Goal: Information Seeking & Learning: Learn about a topic

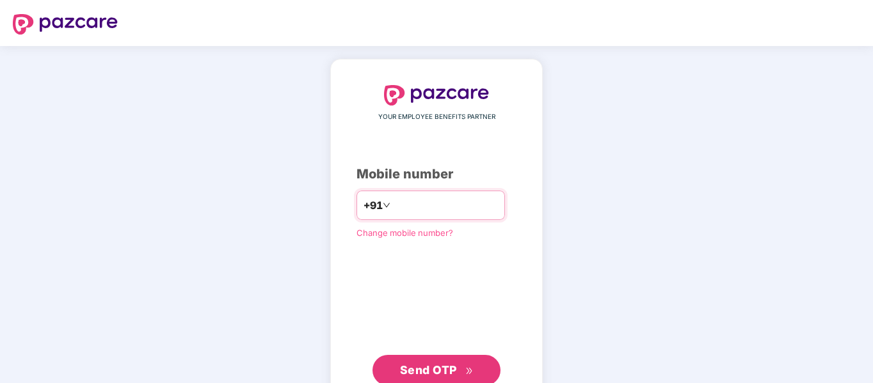
click at [416, 208] on input "number" at bounding box center [445, 205] width 105 height 20
type input "**********"
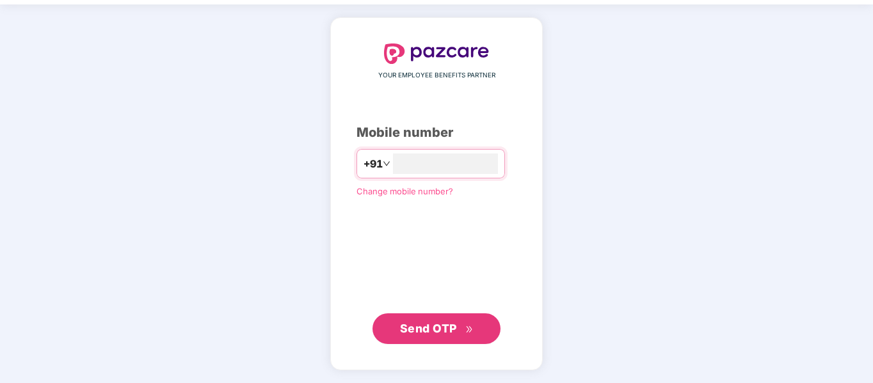
drag, startPoint x: 443, startPoint y: 160, endPoint x: 327, endPoint y: 129, distance: 120.6
click at [330, 129] on div "**********" at bounding box center [436, 193] width 212 height 353
click at [393, 131] on div "Mobile number" at bounding box center [436, 134] width 160 height 20
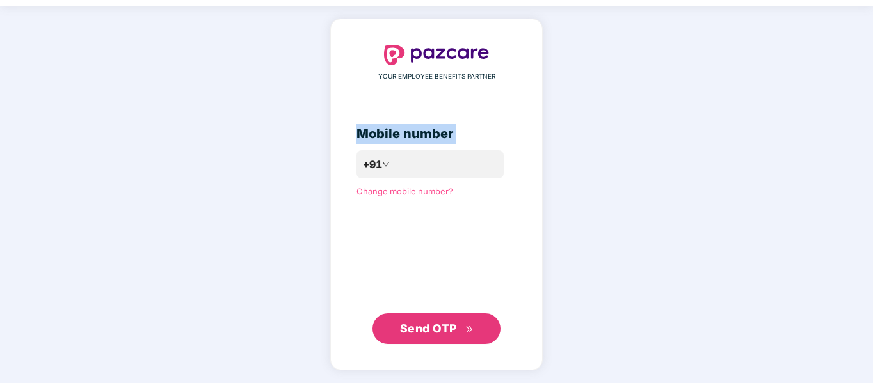
click at [393, 131] on div "Mobile number" at bounding box center [436, 134] width 160 height 20
click at [387, 132] on div "Mobile number" at bounding box center [436, 134] width 160 height 20
click at [516, 315] on div "Send OTP" at bounding box center [436, 328] width 160 height 31
click at [448, 328] on span "Send OTP" at bounding box center [428, 328] width 57 height 13
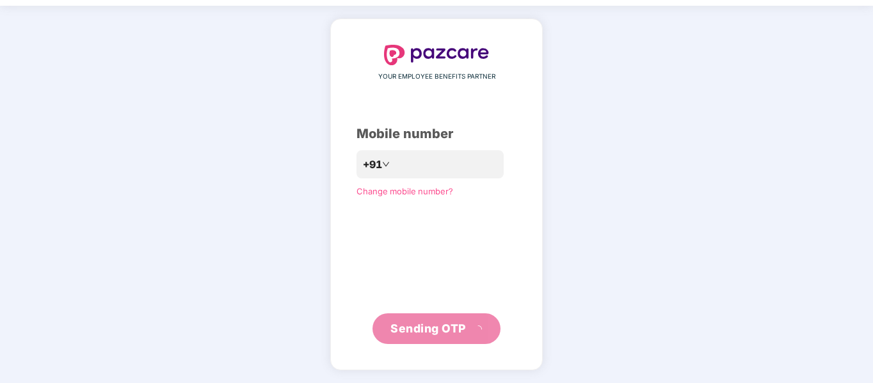
scroll to position [34, 0]
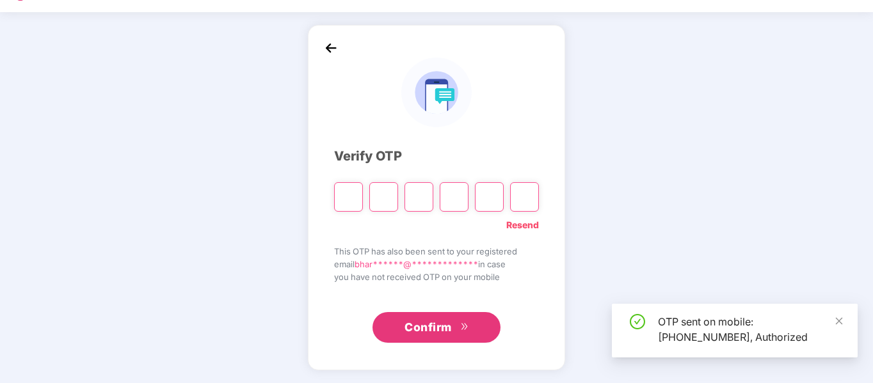
click at [352, 198] on input "Please enter verification code. Digit 1" at bounding box center [348, 196] width 29 height 29
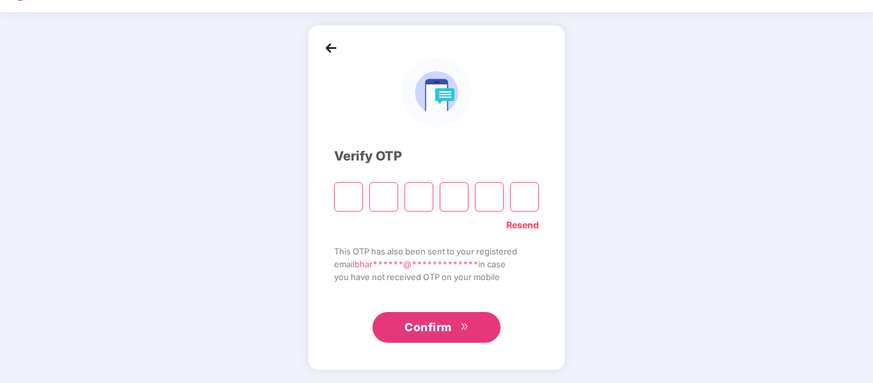
type input "*"
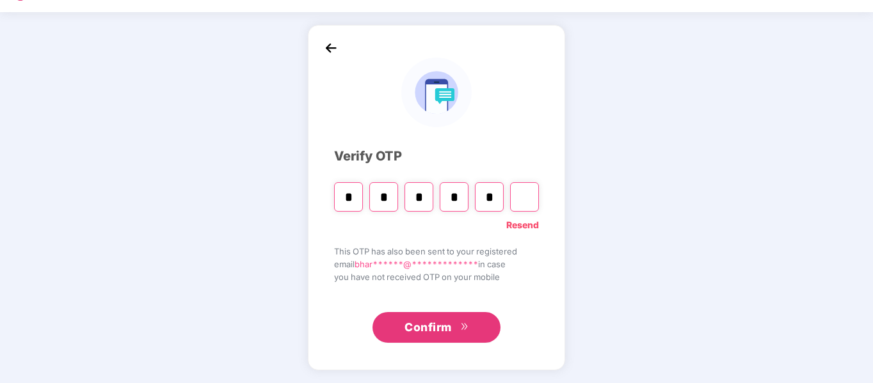
type input "*"
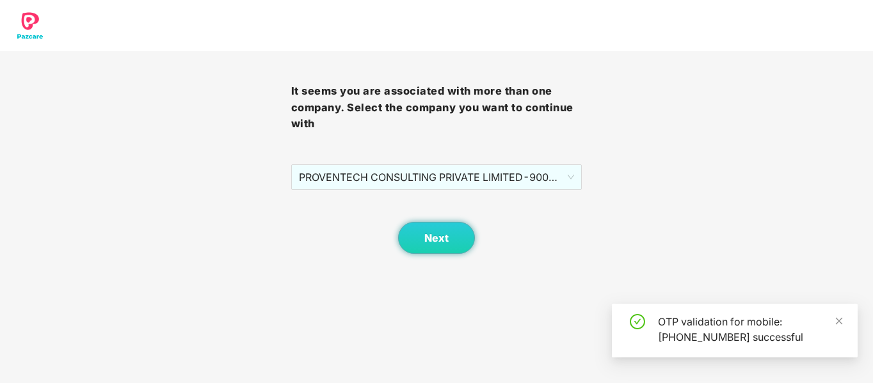
scroll to position [0, 0]
click at [447, 238] on span "Next" at bounding box center [436, 238] width 24 height 12
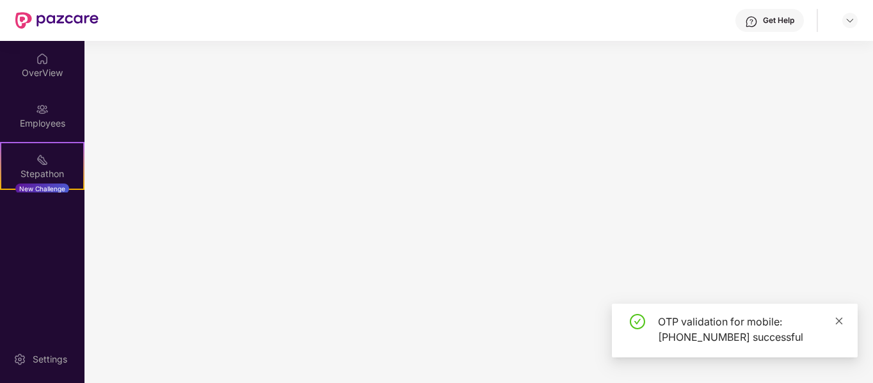
click at [839, 322] on icon "close" at bounding box center [838, 321] width 9 height 9
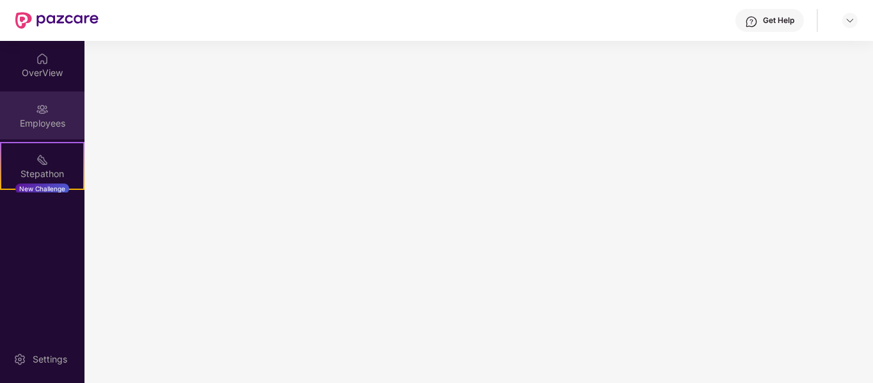
click at [28, 114] on div "Employees" at bounding box center [42, 115] width 84 height 48
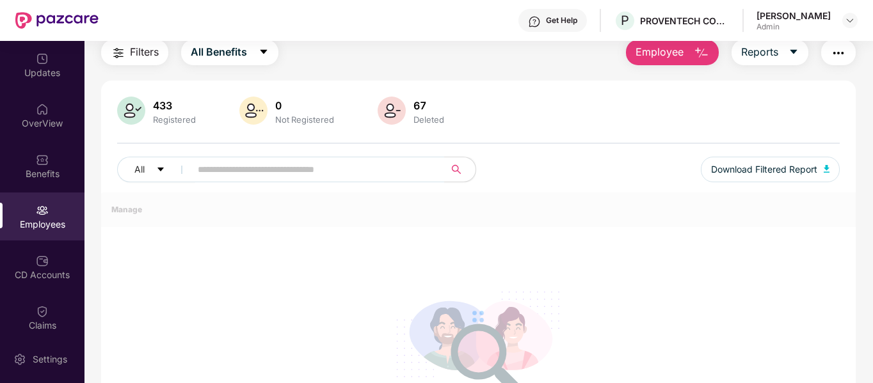
scroll to position [47, 0]
click at [41, 150] on div "Benefits" at bounding box center [42, 166] width 84 height 48
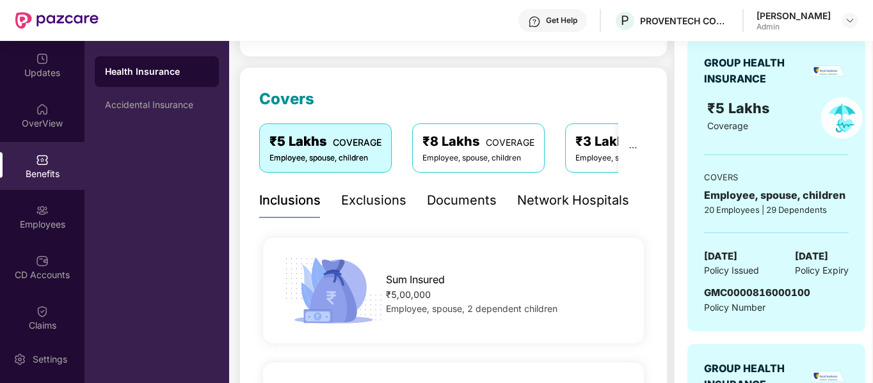
scroll to position [127, 0]
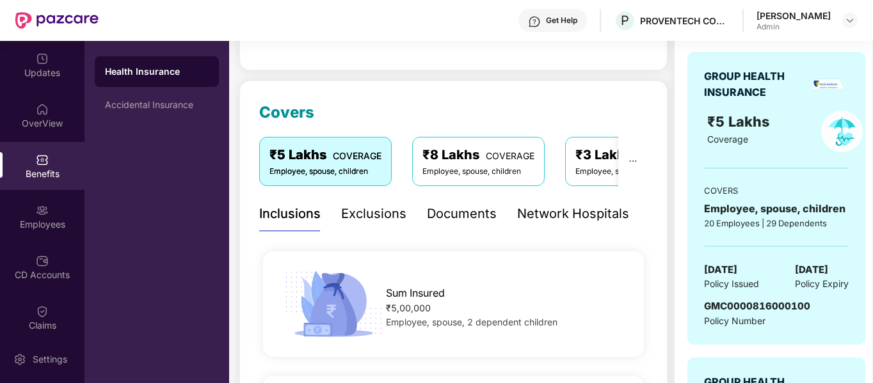
click at [381, 223] on div "Exclusions" at bounding box center [373, 214] width 65 height 20
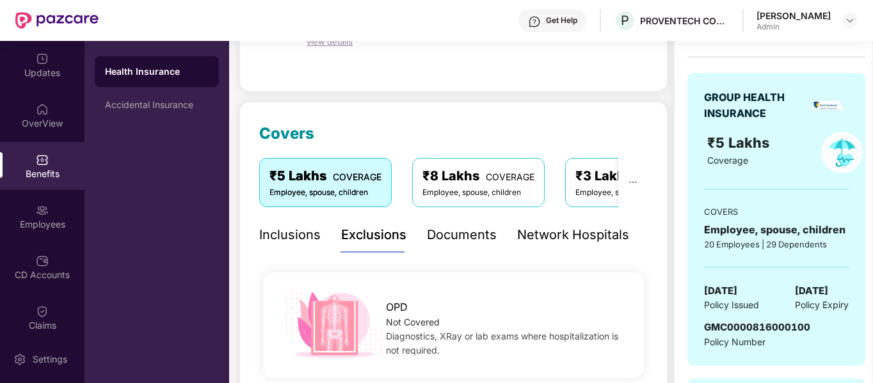
scroll to position [0, 0]
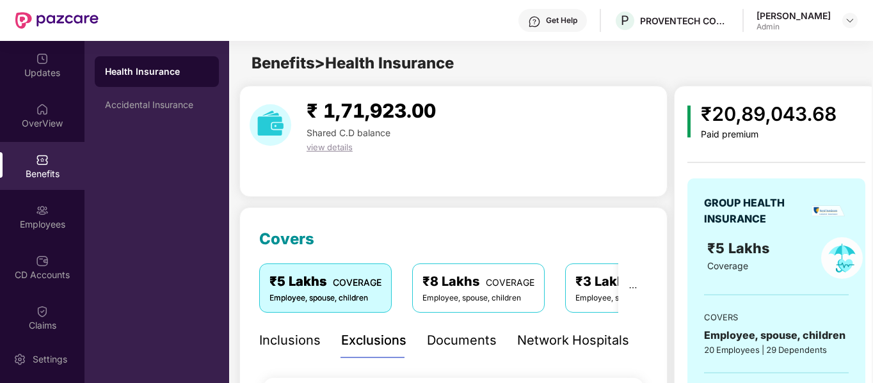
click at [282, 336] on div "Inclusions" at bounding box center [289, 341] width 61 height 20
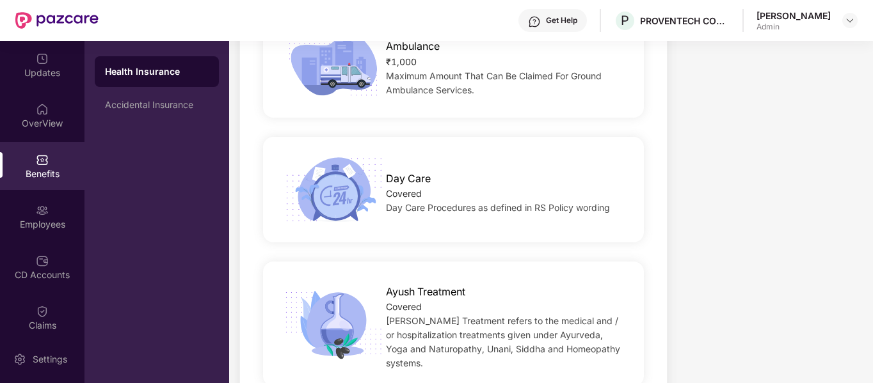
scroll to position [1221, 0]
click at [484, 202] on span "Day Care Procedures as defined in RS Policy wording" at bounding box center [498, 207] width 224 height 11
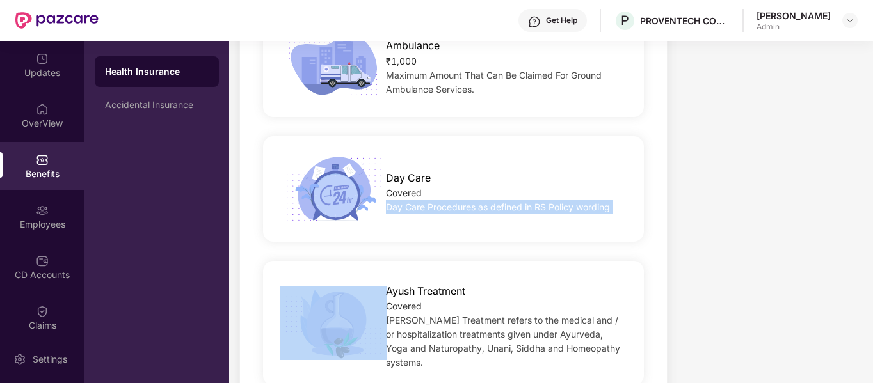
click at [484, 202] on span "Day Care Procedures as defined in RS Policy wording" at bounding box center [498, 207] width 224 height 11
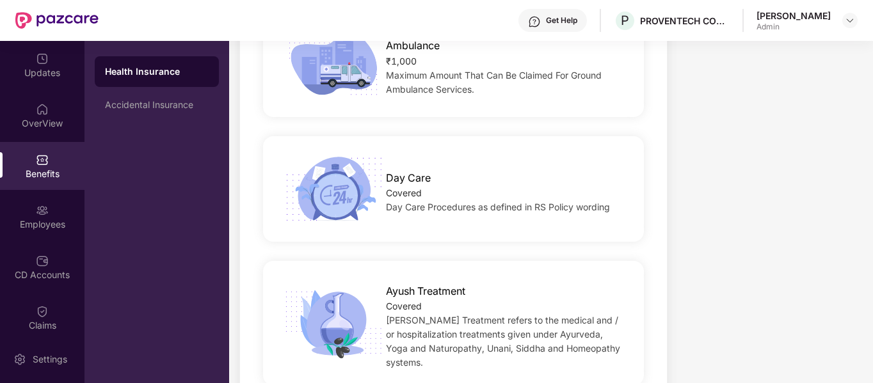
click at [395, 170] on span "Day Care" at bounding box center [408, 178] width 45 height 16
click at [403, 200] on div "Day Care Procedures as defined in RS Policy wording" at bounding box center [506, 207] width 241 height 14
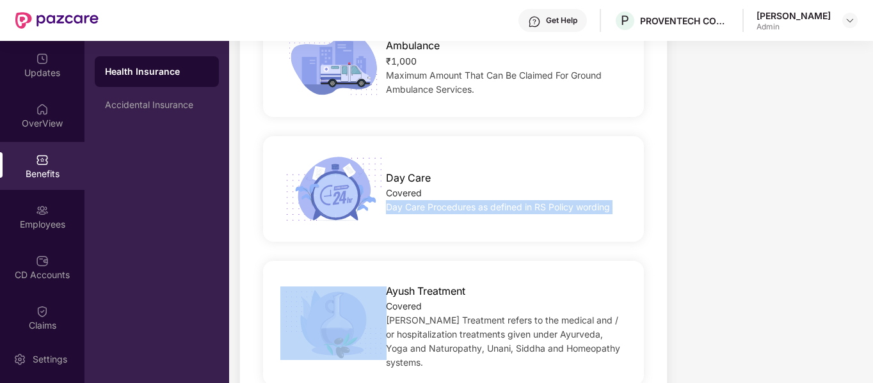
click at [403, 200] on div "Day Care Procedures as defined in RS Policy wording" at bounding box center [506, 207] width 241 height 14
click at [455, 200] on div "Day Care Procedures as defined in RS Policy wording" at bounding box center [506, 207] width 241 height 14
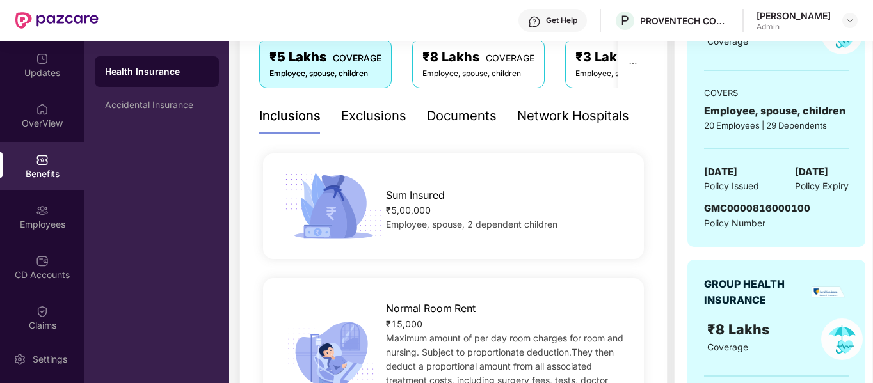
scroll to position [210, 0]
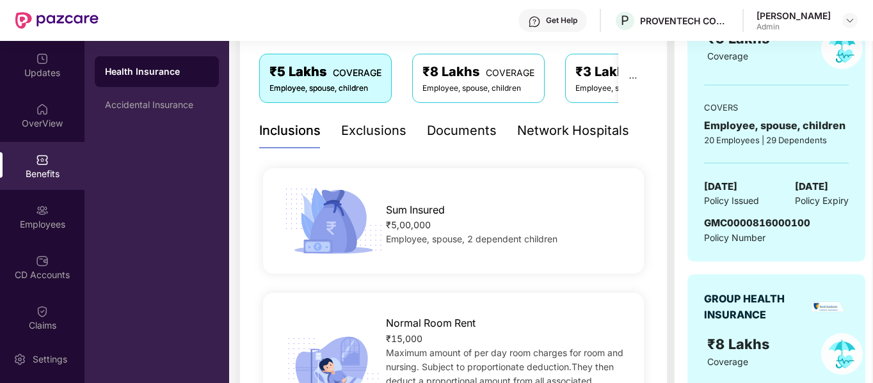
click at [467, 127] on div "Documents" at bounding box center [462, 131] width 70 height 20
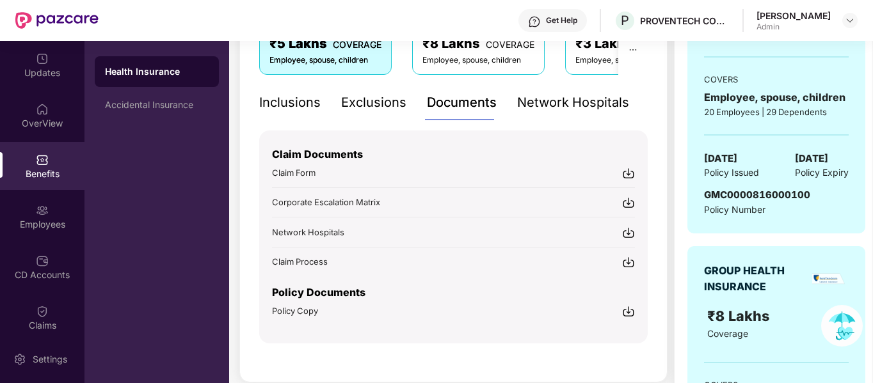
scroll to position [239, 0]
click at [628, 312] on img at bounding box center [628, 311] width 13 height 13
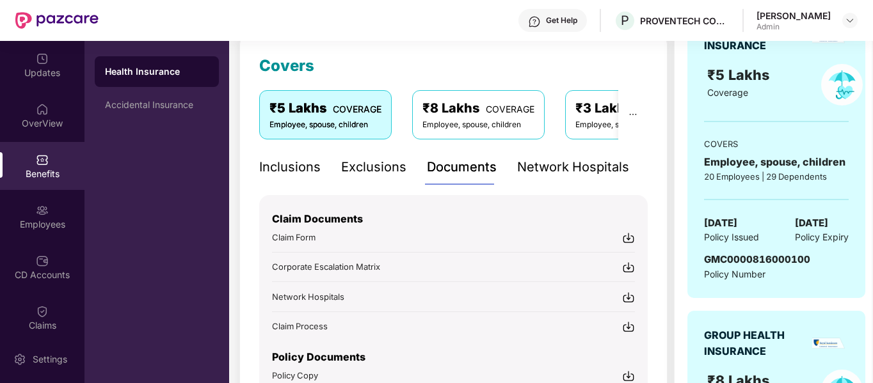
scroll to position [171, 0]
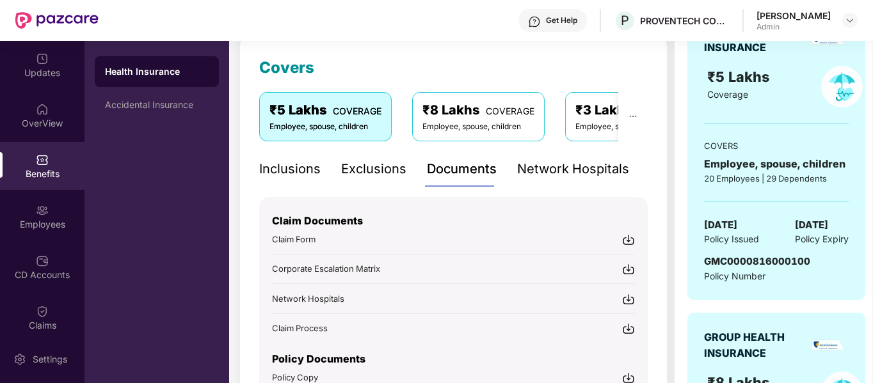
drag, startPoint x: 488, startPoint y: 235, endPoint x: 404, endPoint y: 171, distance: 105.8
click at [404, 171] on div "Exclusions" at bounding box center [373, 169] width 65 height 20
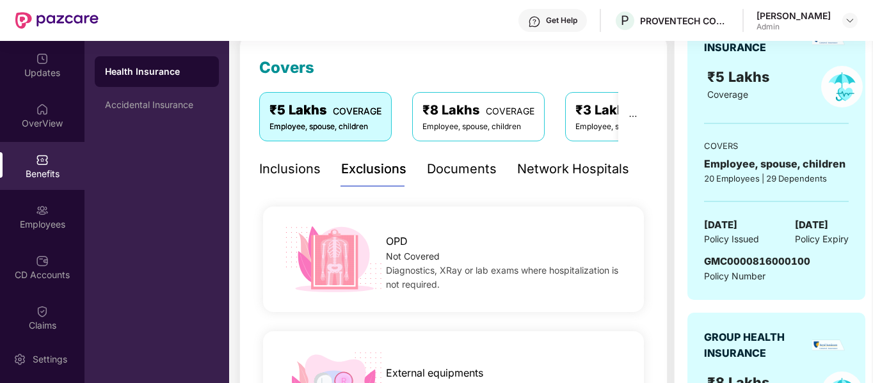
click at [577, 168] on div "Network Hospitals" at bounding box center [573, 169] width 112 height 20
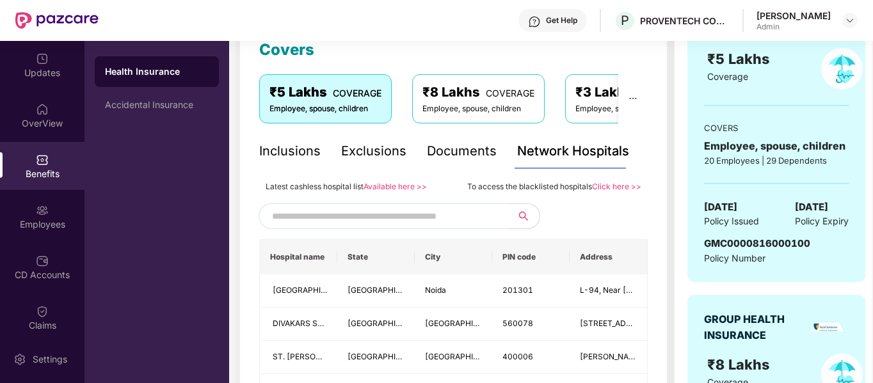
scroll to position [0, 0]
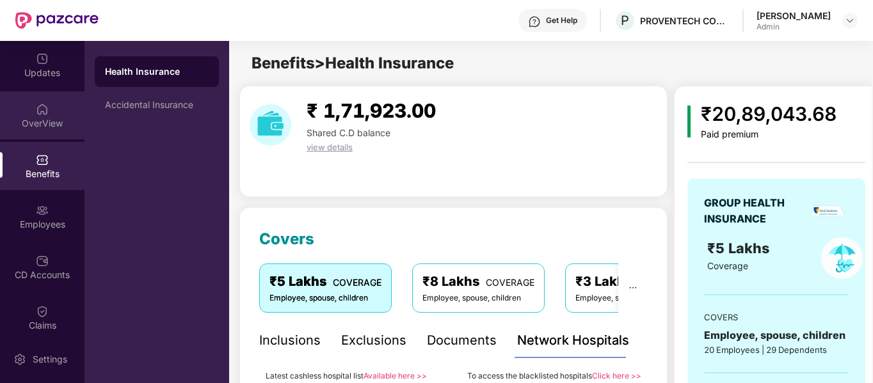
click at [47, 125] on div "OverView" at bounding box center [42, 123] width 84 height 13
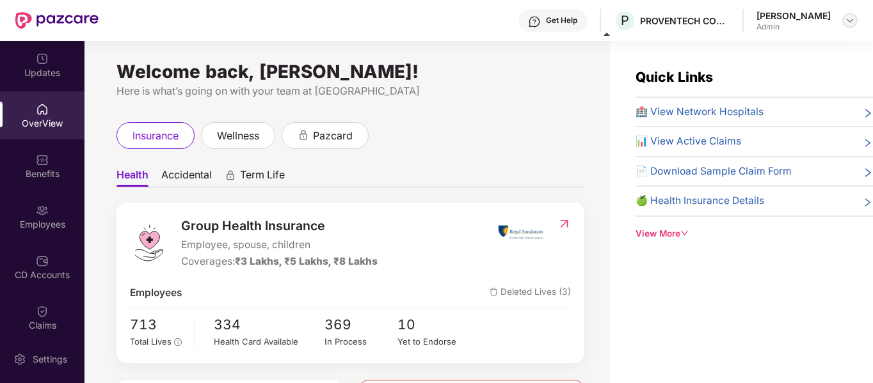
click at [848, 23] on img at bounding box center [849, 20] width 10 height 10
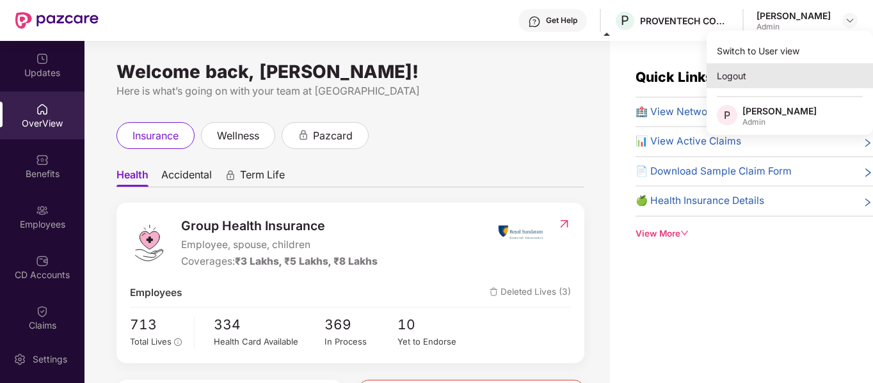
click at [732, 75] on div "Logout" at bounding box center [789, 75] width 166 height 25
